Goal: Navigation & Orientation: Find specific page/section

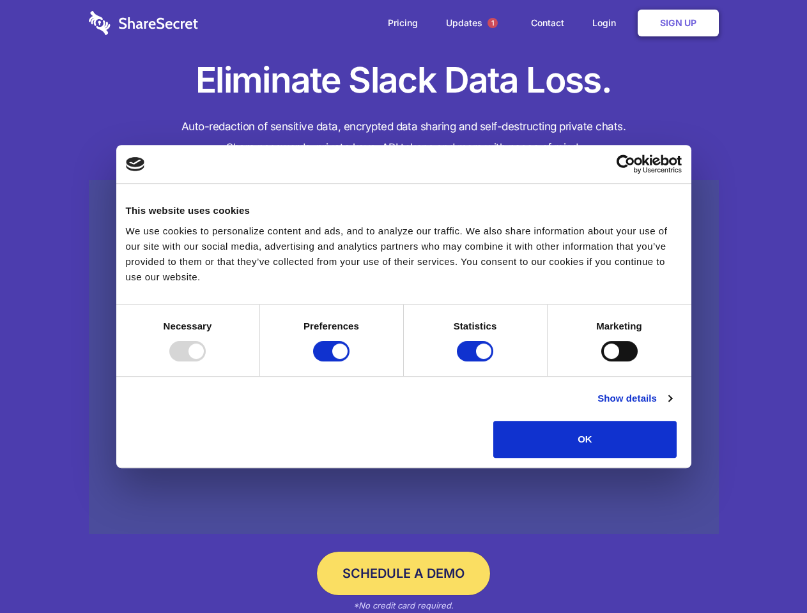
click at [206, 361] on div at bounding box center [187, 351] width 36 height 20
click at [349, 361] on input "Preferences" at bounding box center [331, 351] width 36 height 20
checkbox input "false"
click at [476, 361] on input "Statistics" at bounding box center [475, 351] width 36 height 20
checkbox input "false"
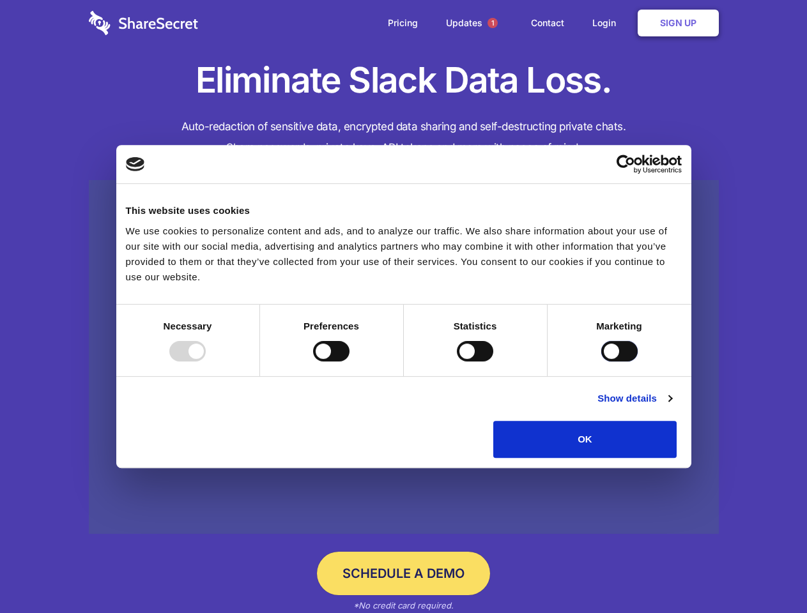
click at [601, 361] on input "Marketing" at bounding box center [619, 351] width 36 height 20
checkbox input "true"
click at [671, 406] on link "Show details" at bounding box center [634, 398] width 74 height 15
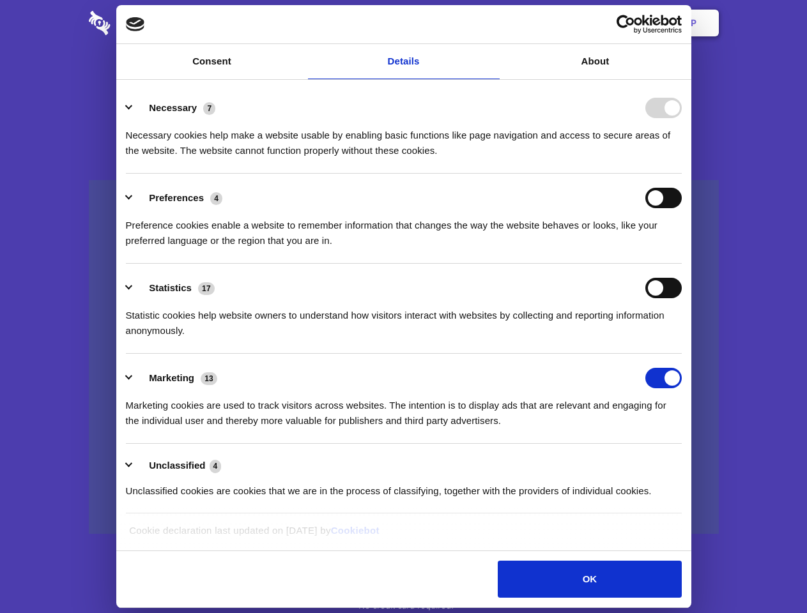
click at [687, 462] on ul "Necessary 7 Necessary cookies help make a website usable by enabling basic func…" at bounding box center [403, 299] width 568 height 430
click at [492, 23] on span "1" at bounding box center [492, 23] width 10 height 10
